Goal: Complete application form

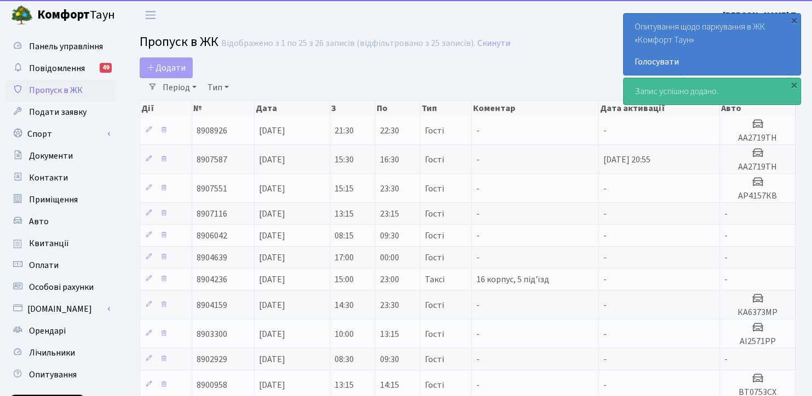
select select "25"
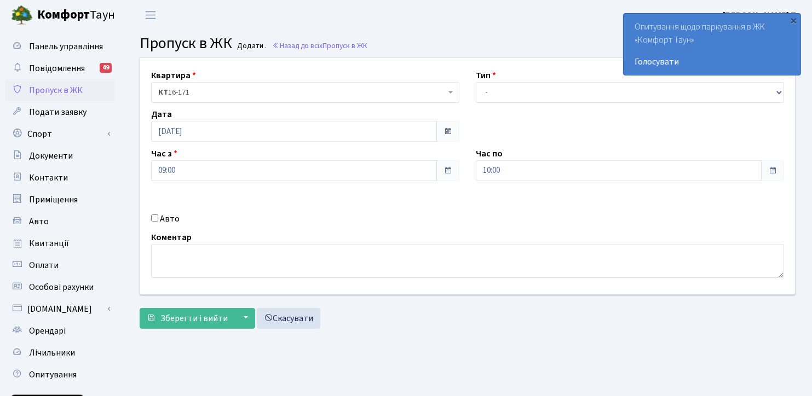
select select "3"
click at [476, 82] on select "- Доставка Таксі Гості Сервіс" at bounding box center [630, 92] width 308 height 21
click at [208, 310] on button "Зберегти і вийти" at bounding box center [187, 318] width 95 height 21
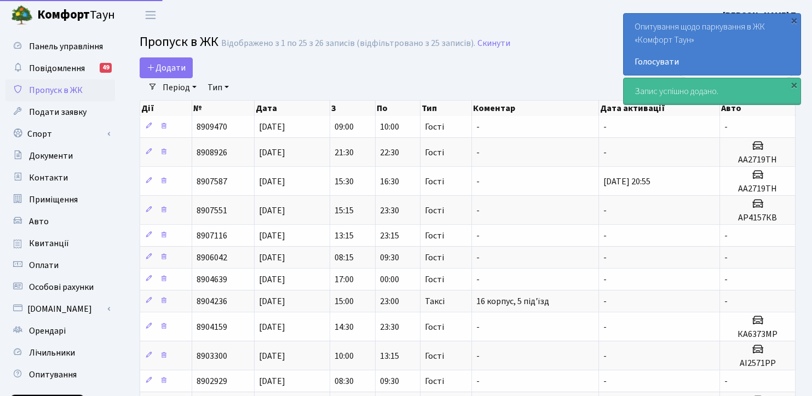
select select "25"
